Goal: Task Accomplishment & Management: Complete application form

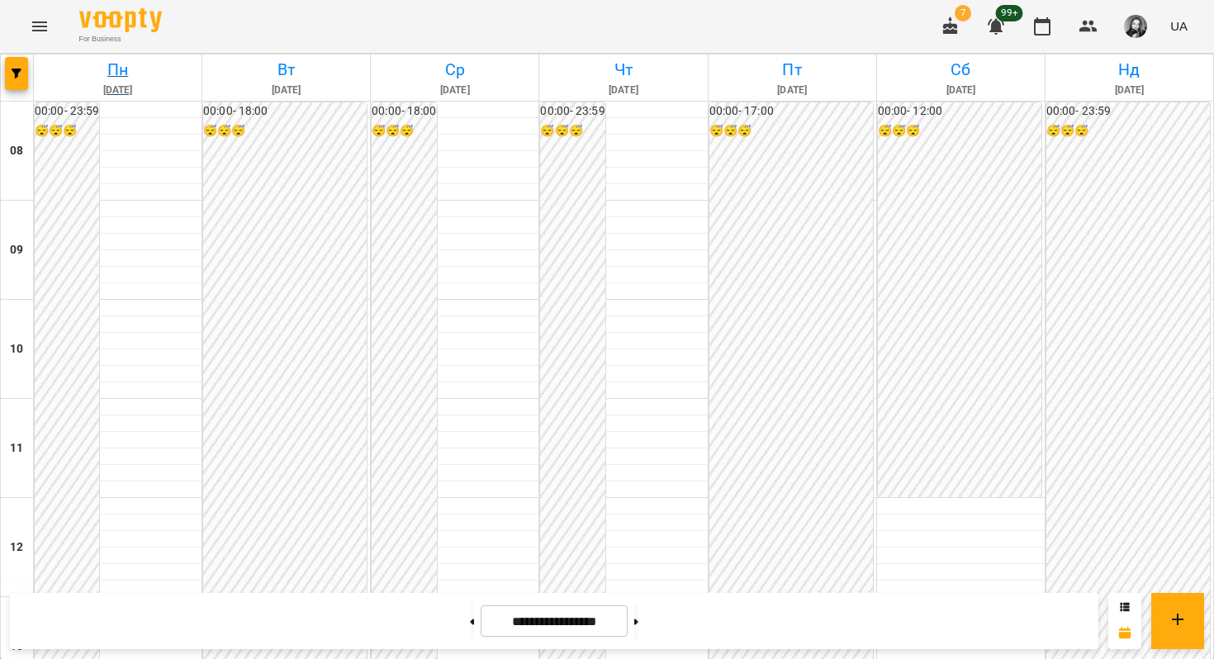
scroll to position [848, 0]
click at [25, 64] on button "button" at bounding box center [16, 73] width 23 height 33
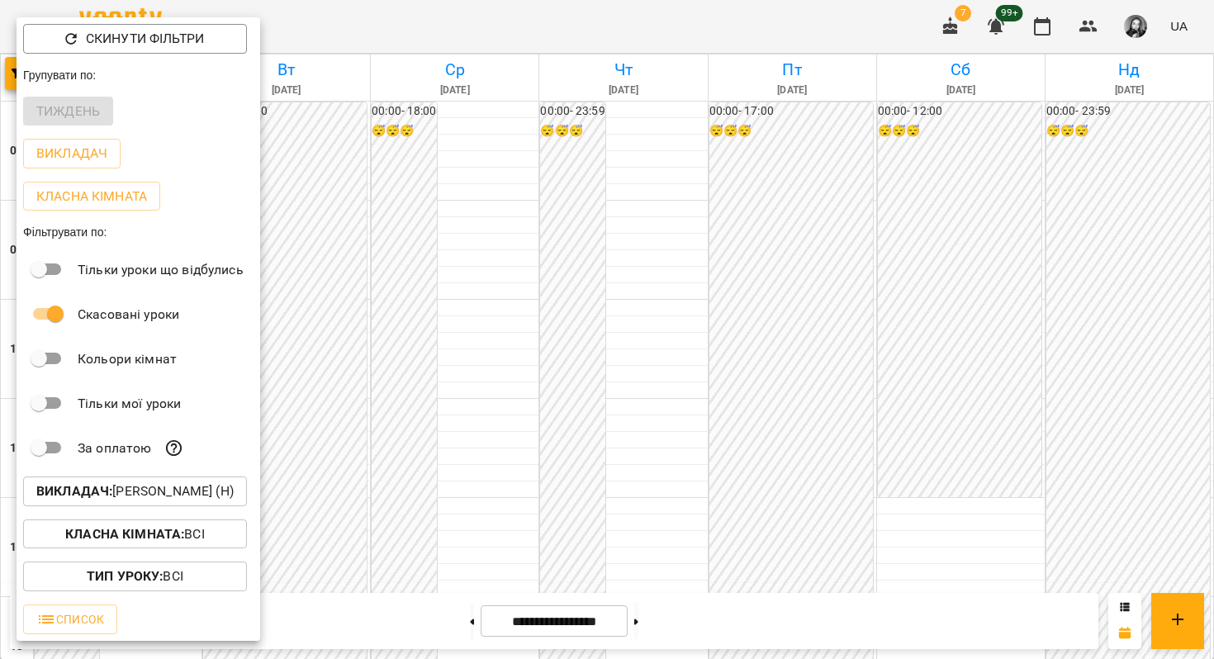
click at [157, 495] on p "Викладач : [PERSON_NAME] (н)" at bounding box center [134, 491] width 197 height 20
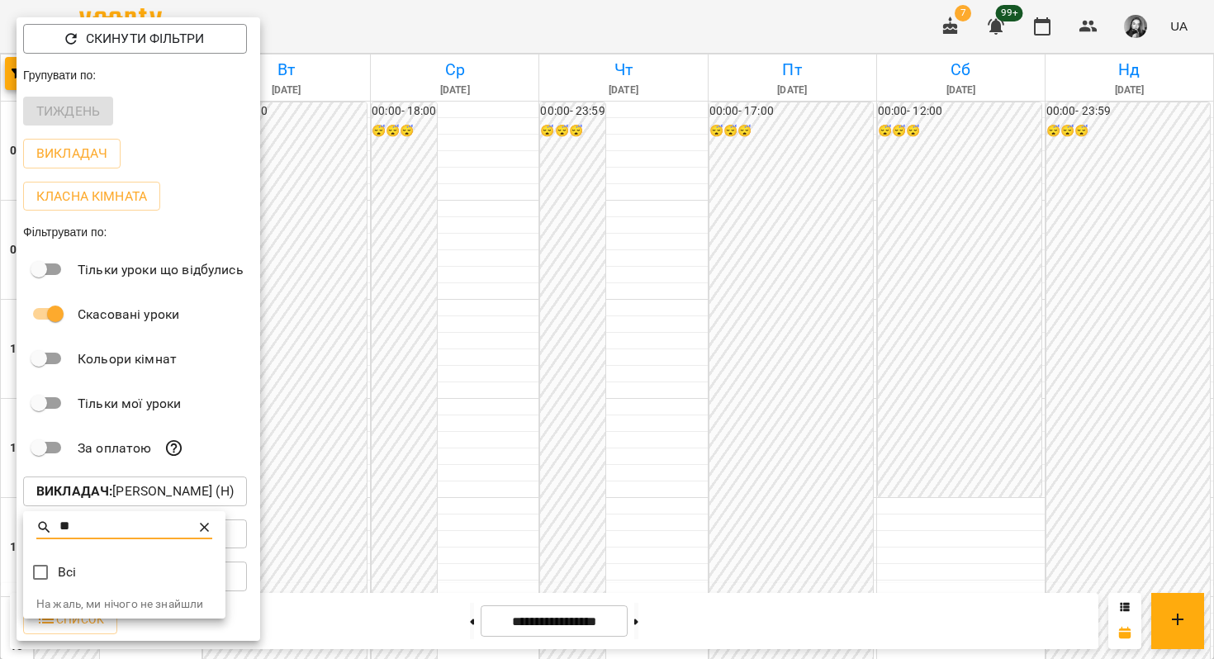
type input "*"
type input "*****"
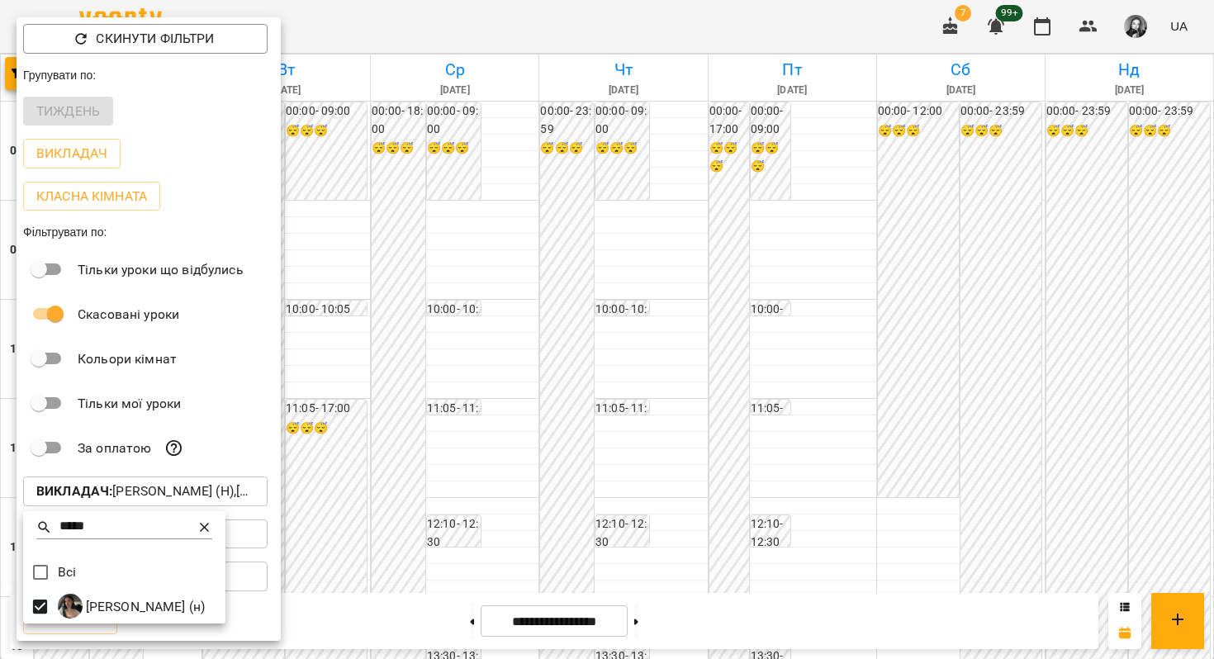
click at [417, 443] on div at bounding box center [607, 329] width 1214 height 659
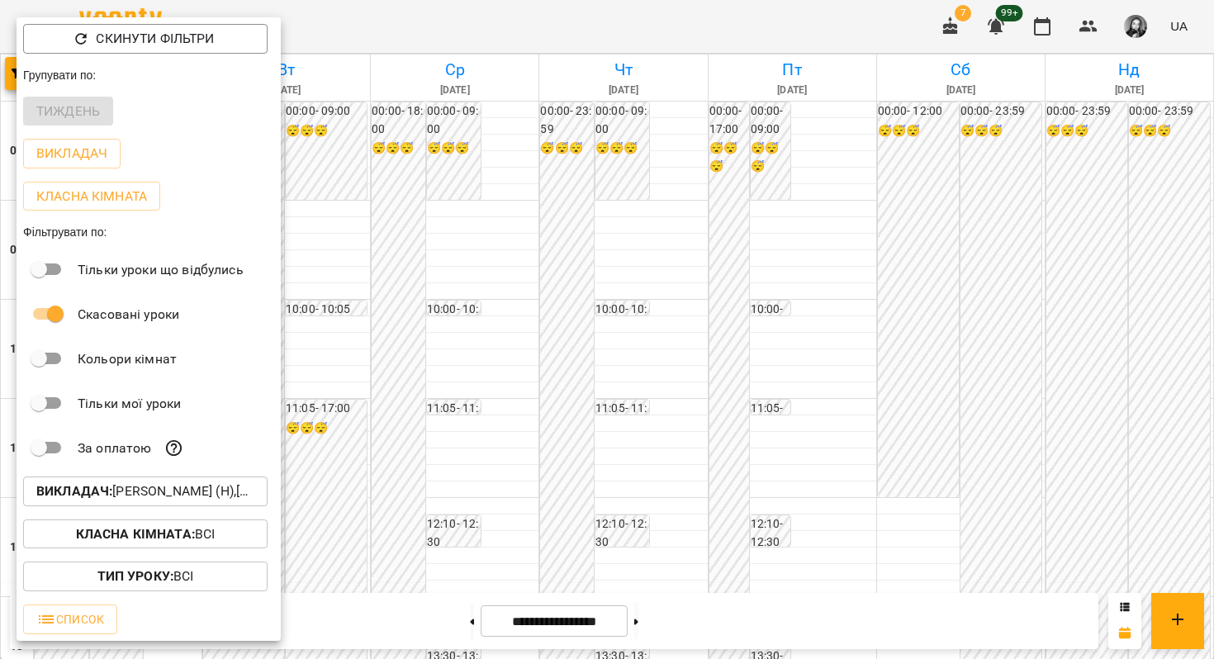
click at [457, 454] on div at bounding box center [607, 329] width 1214 height 659
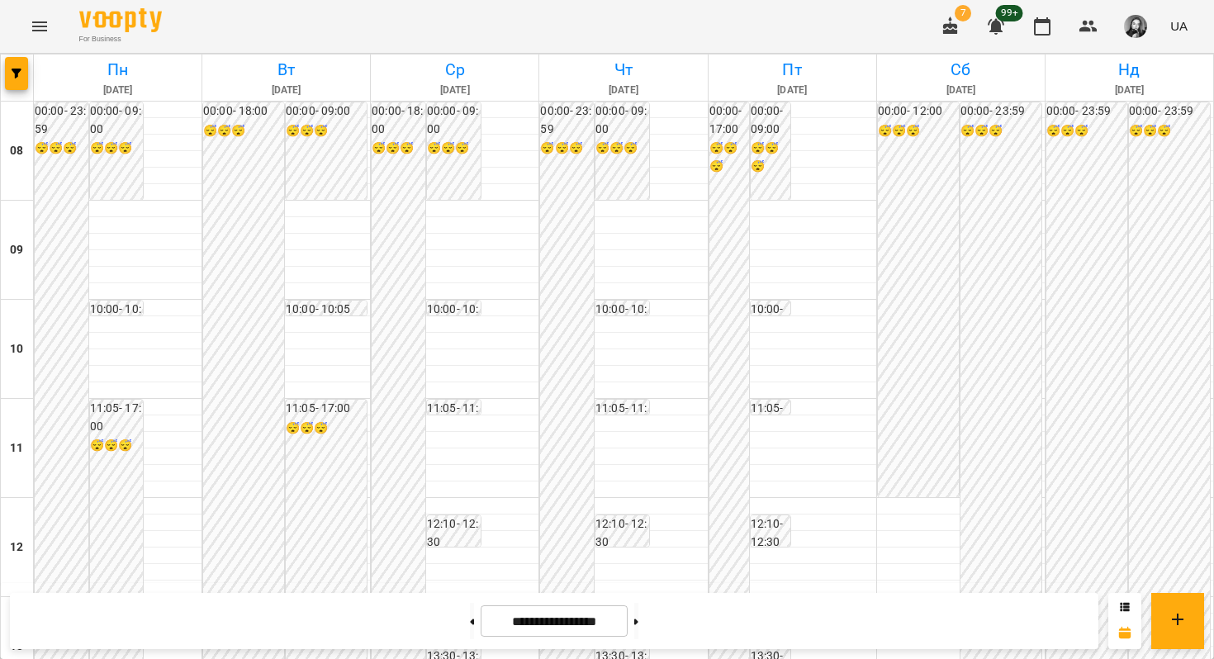
scroll to position [929, 0]
click at [638, 621] on button at bounding box center [636, 621] width 4 height 36
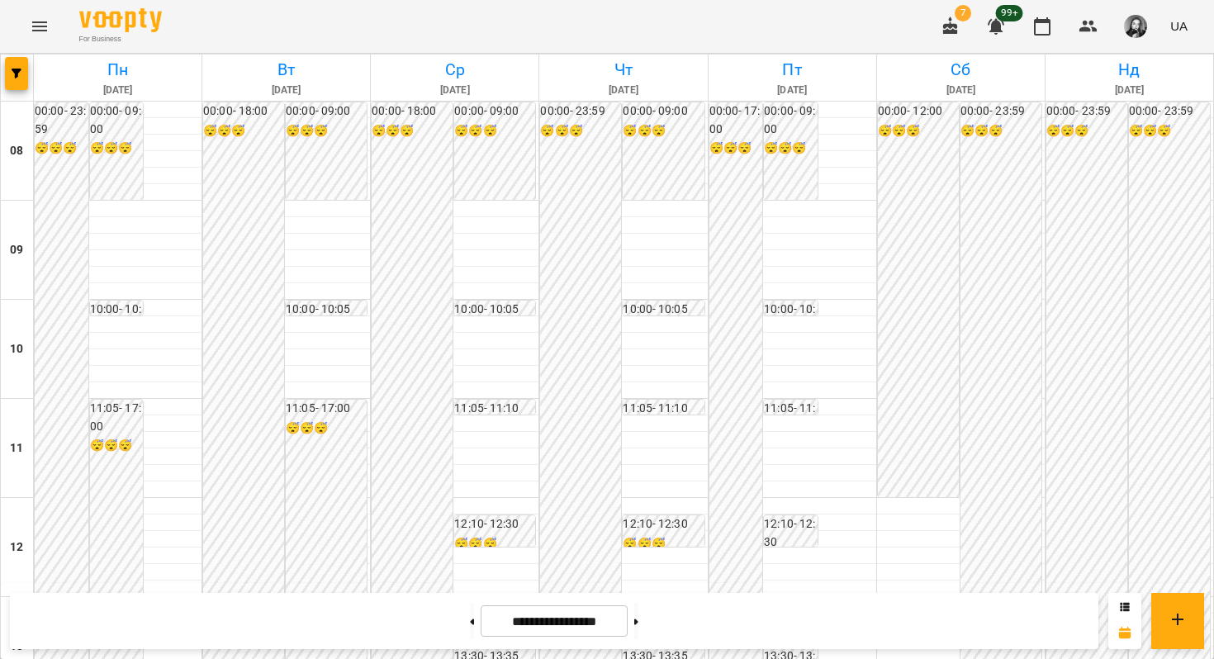
scroll to position [585, 0]
click at [470, 632] on button at bounding box center [472, 621] width 4 height 36
type input "**********"
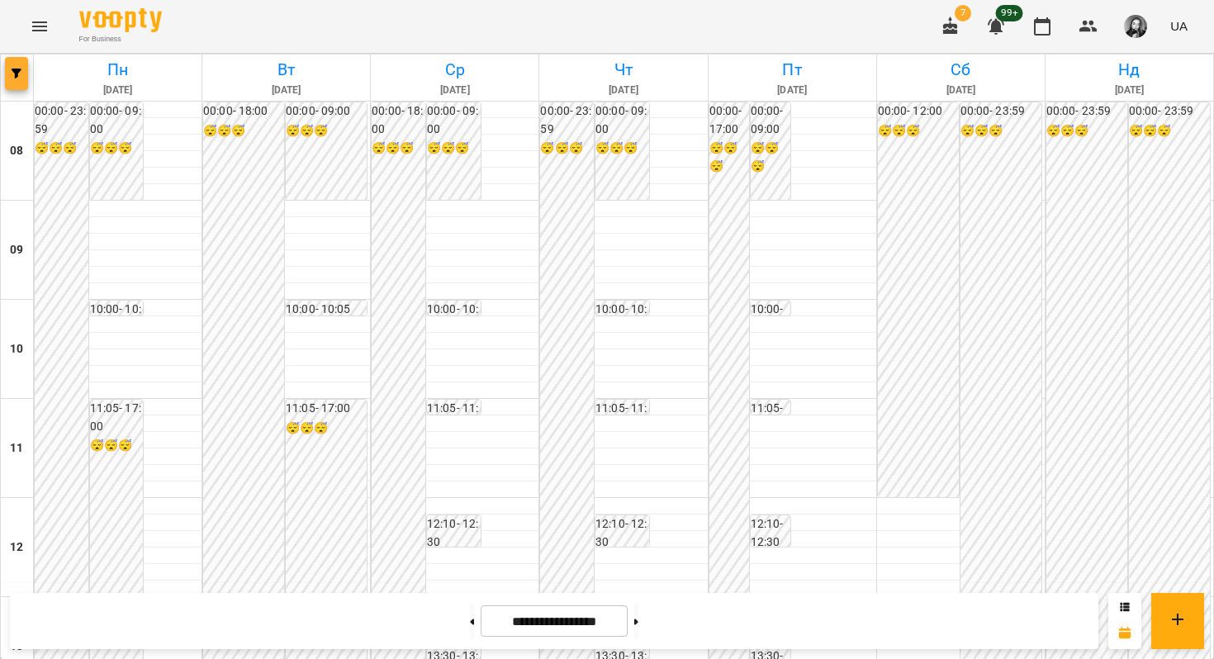
click at [17, 73] on icon "button" at bounding box center [17, 74] width 10 height 10
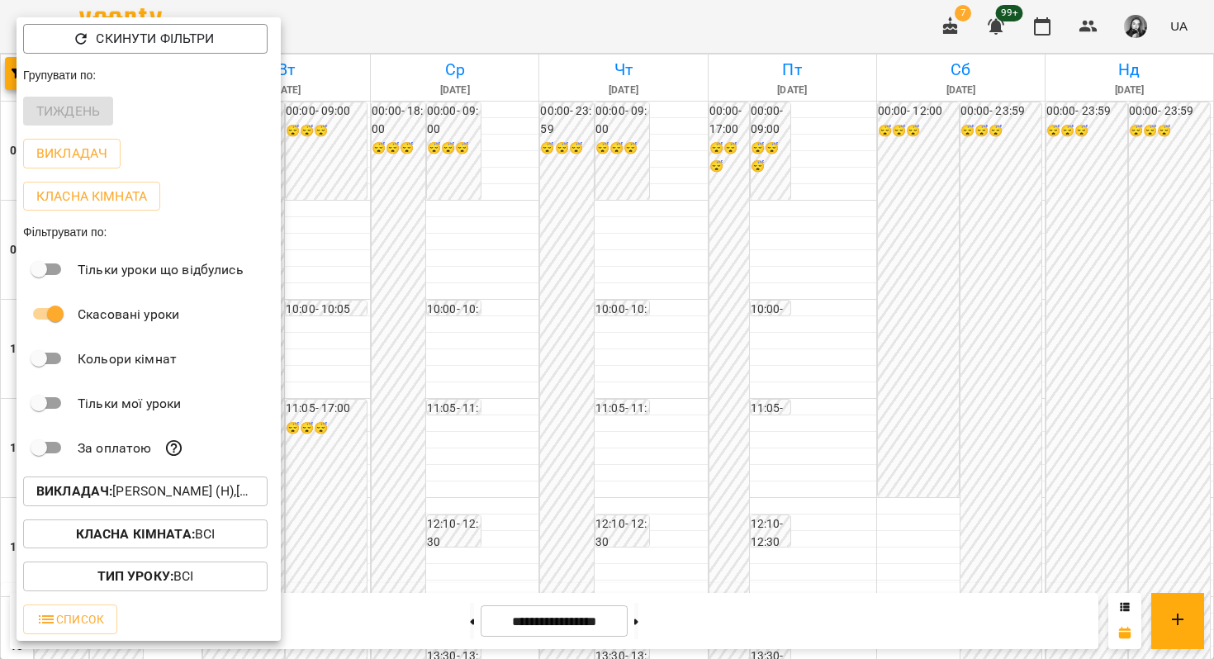
click at [102, 486] on p "Викладач : [PERSON_NAME] (н),[PERSON_NAME] (н)" at bounding box center [145, 491] width 218 height 20
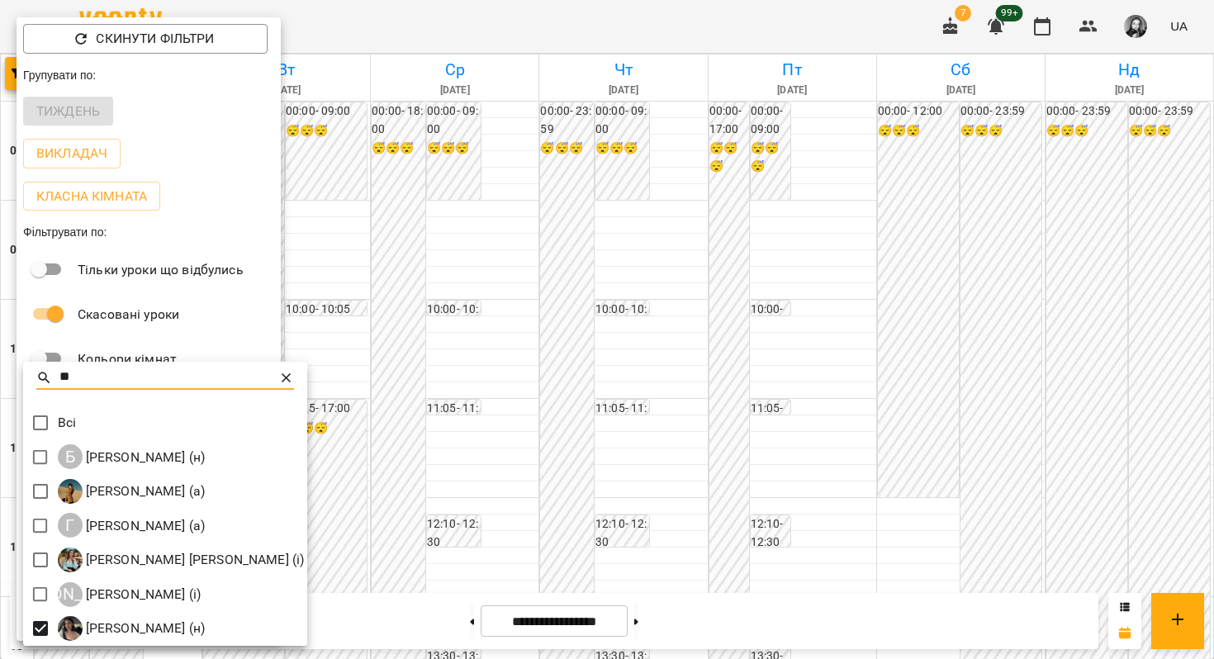
type input "**"
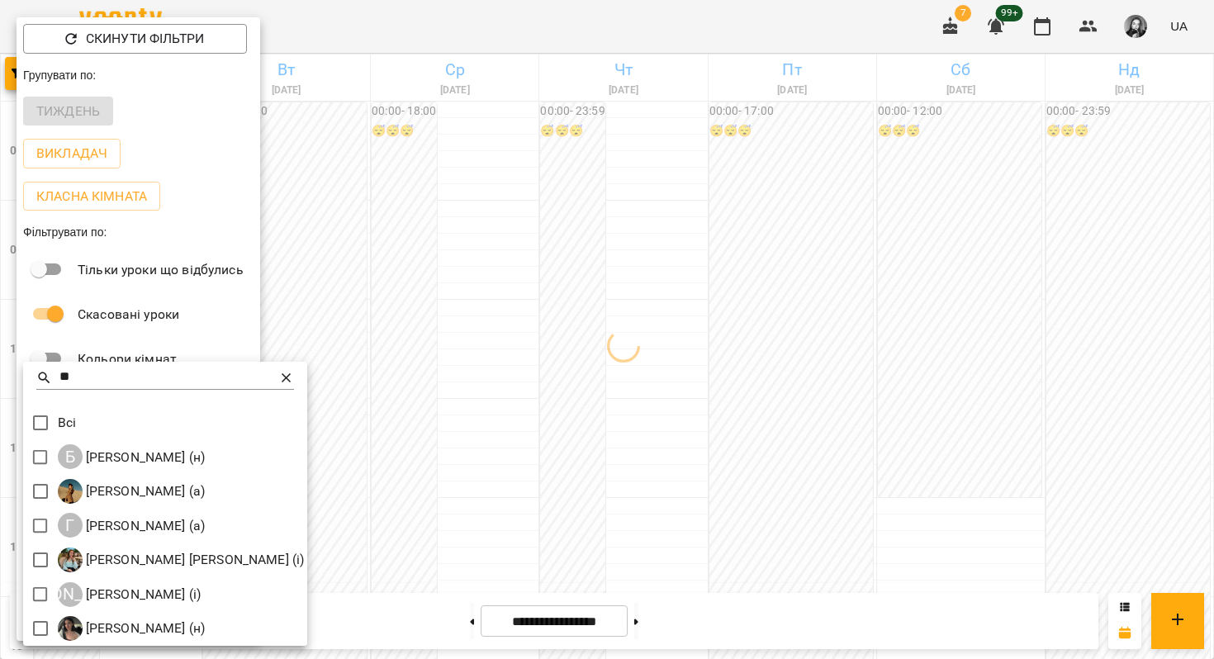
click at [282, 373] on icon at bounding box center [286, 378] width 17 height 17
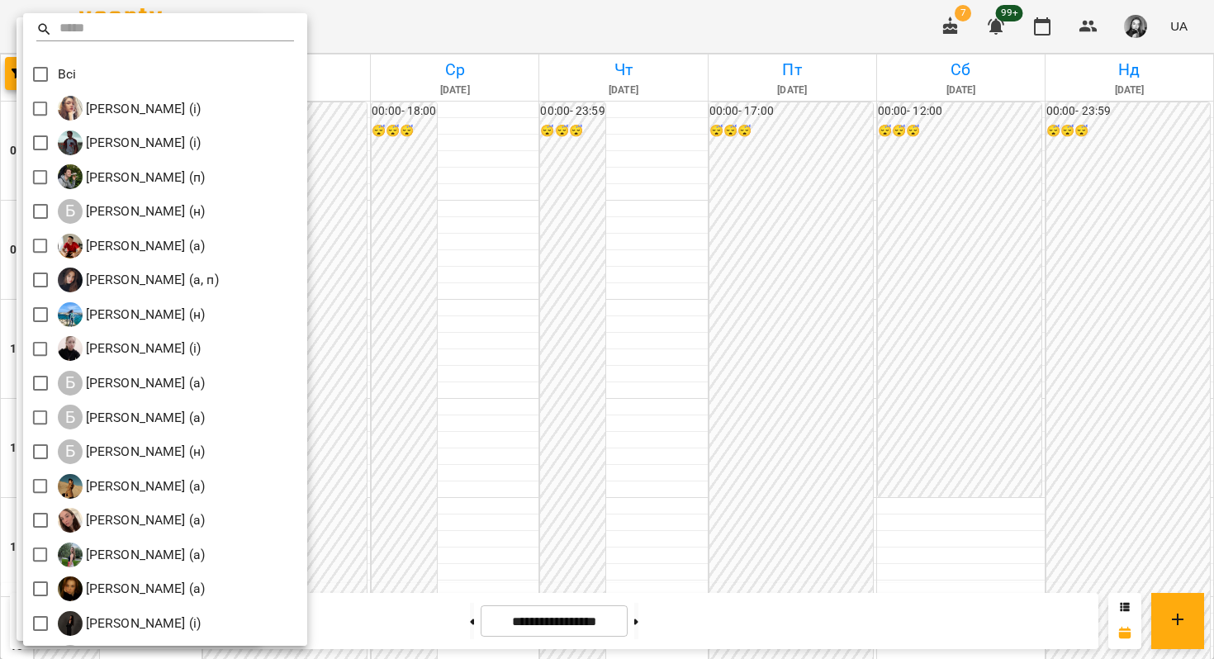
click at [415, 244] on div at bounding box center [607, 329] width 1214 height 659
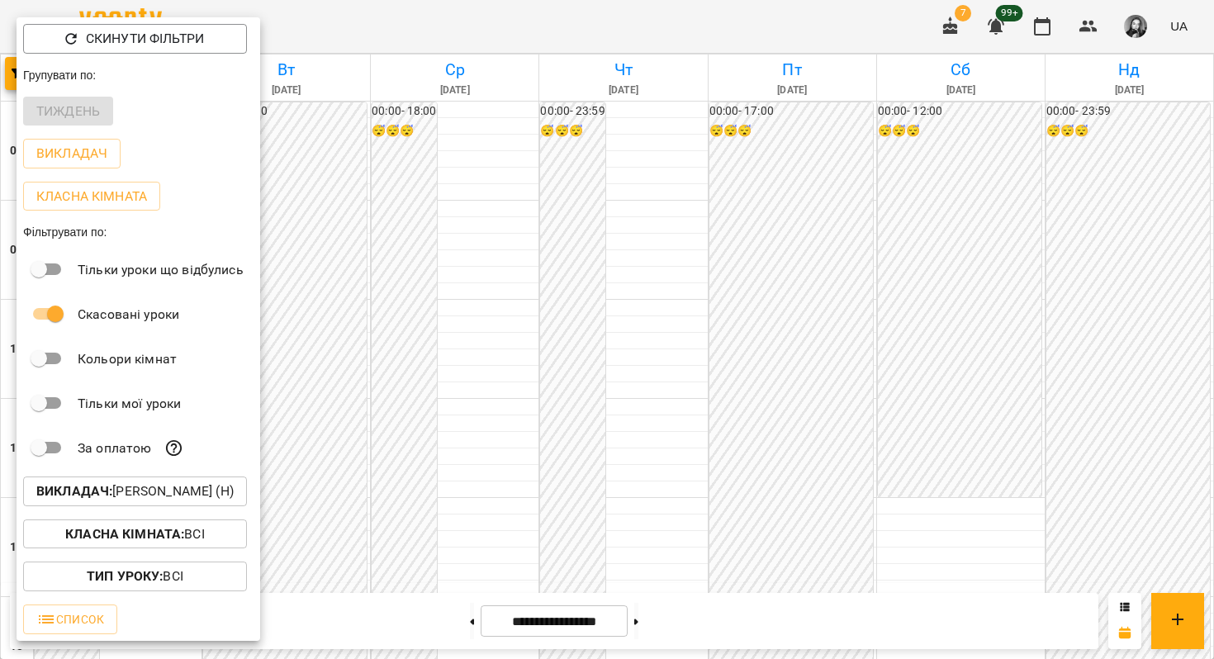
click at [415, 244] on div at bounding box center [607, 329] width 1214 height 659
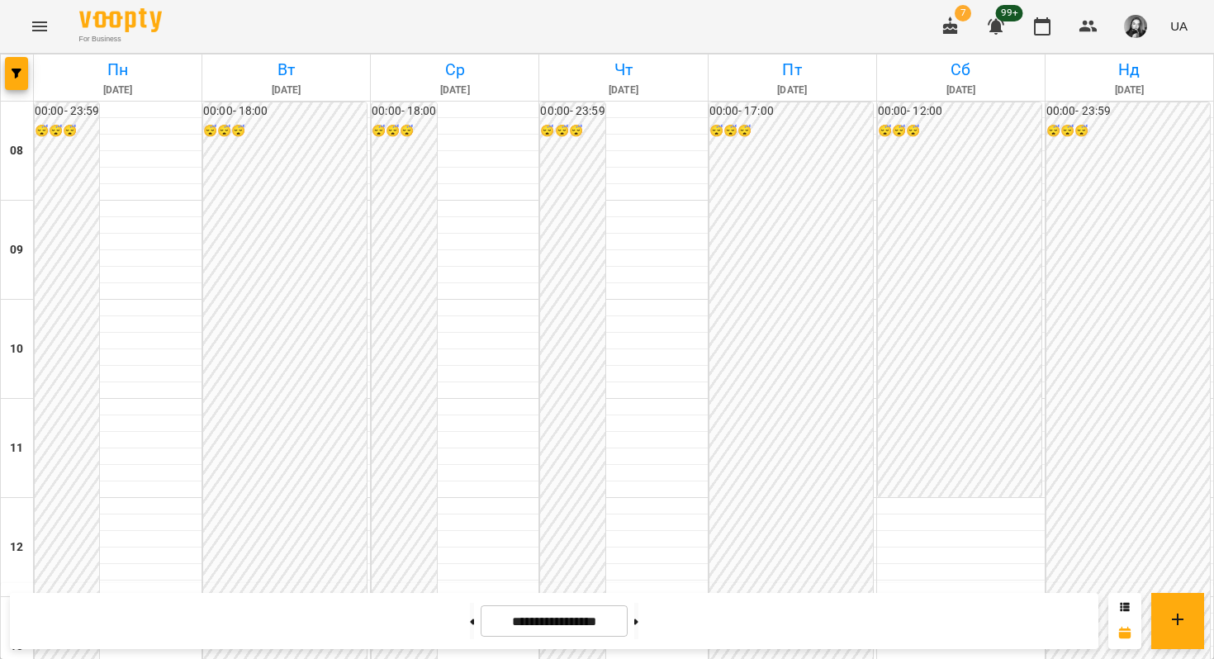
scroll to position [712, 0]
